Goal: Navigation & Orientation: Find specific page/section

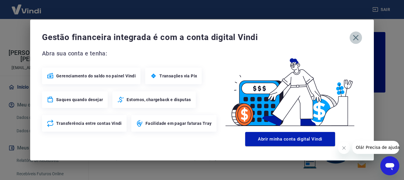
click at [356, 39] on icon "button" at bounding box center [355, 37] width 9 height 9
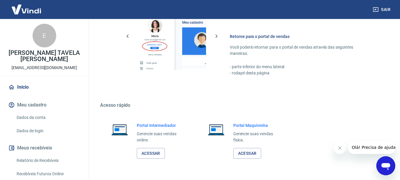
scroll to position [367, 0]
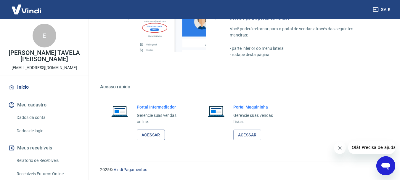
click at [148, 136] on link "Acessar" at bounding box center [151, 134] width 28 height 11
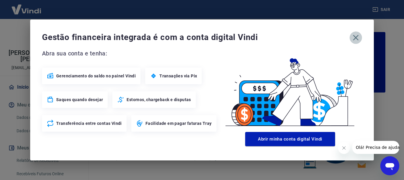
click at [357, 36] on icon "button" at bounding box center [355, 37] width 9 height 9
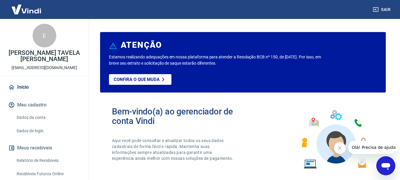
click at [339, 147] on icon "Fechar mensagem da empresa" at bounding box center [339, 147] width 5 height 5
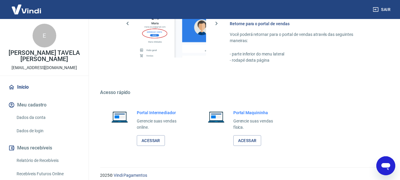
scroll to position [367, 0]
